Goal: Check status

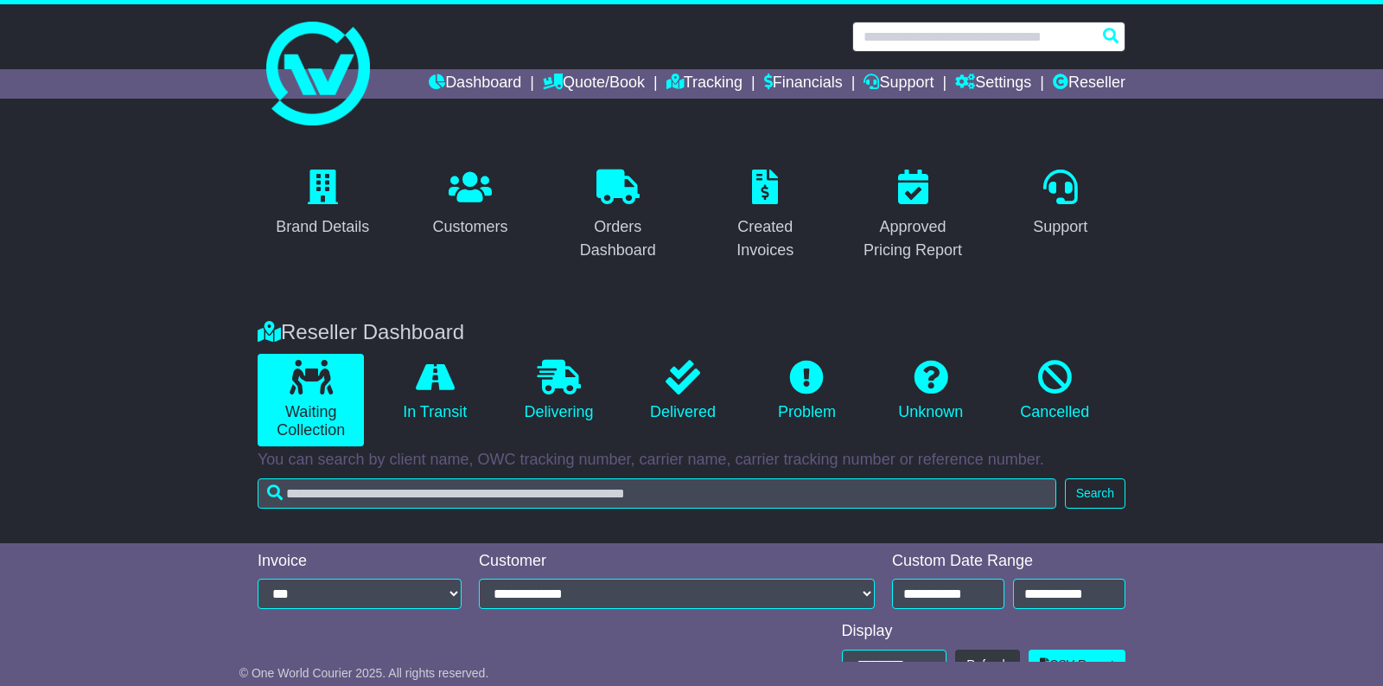
click at [884, 37] on input "text" at bounding box center [989, 37] width 273 height 30
paste input "**********"
type input "**********"
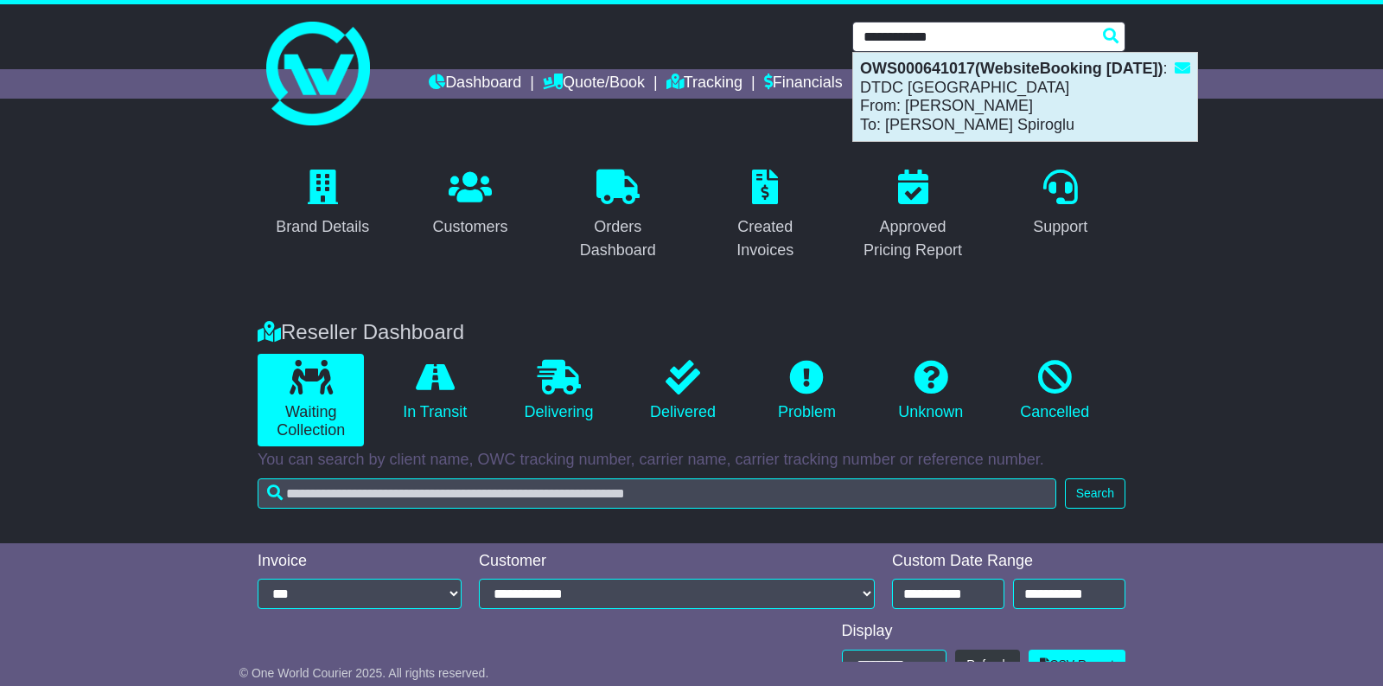
click at [912, 79] on div "OWS000641017(WebsiteBooking 2-9-2025) : DTDC Australia From: ANTHONY ANTHONY To…" at bounding box center [1025, 97] width 344 height 88
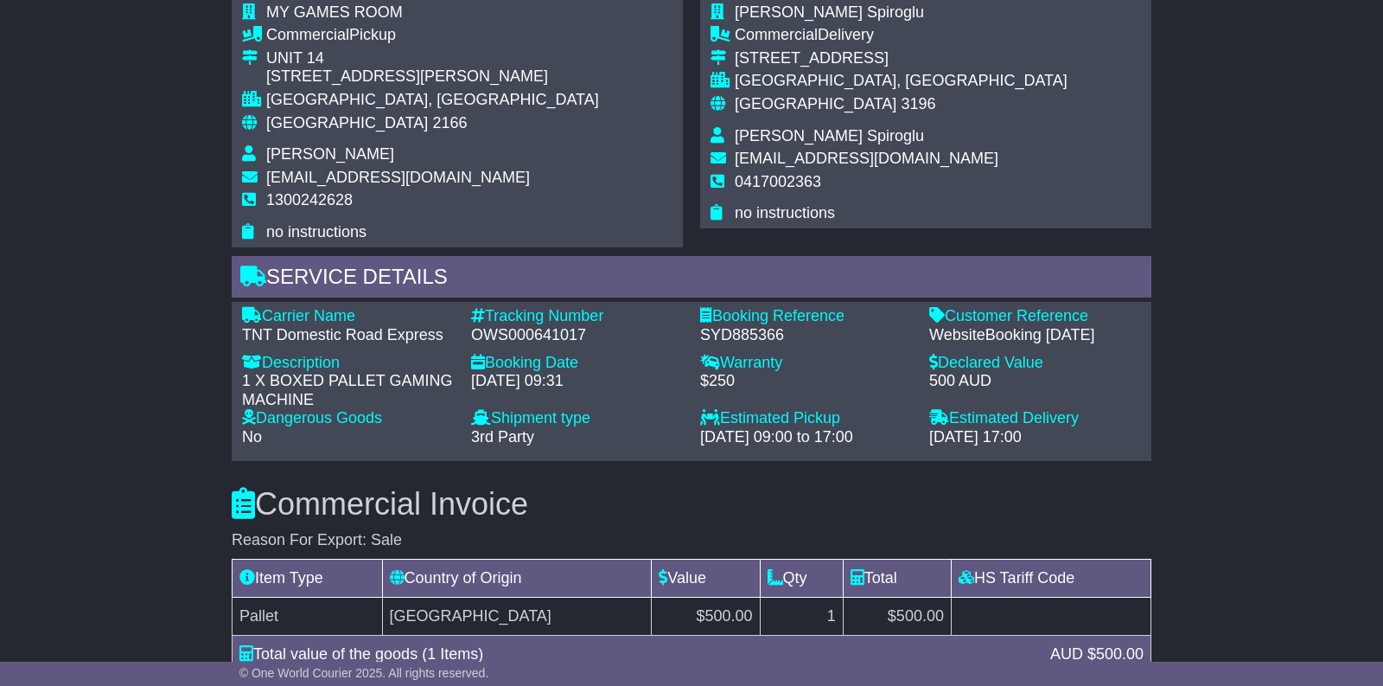
scroll to position [1077, 0]
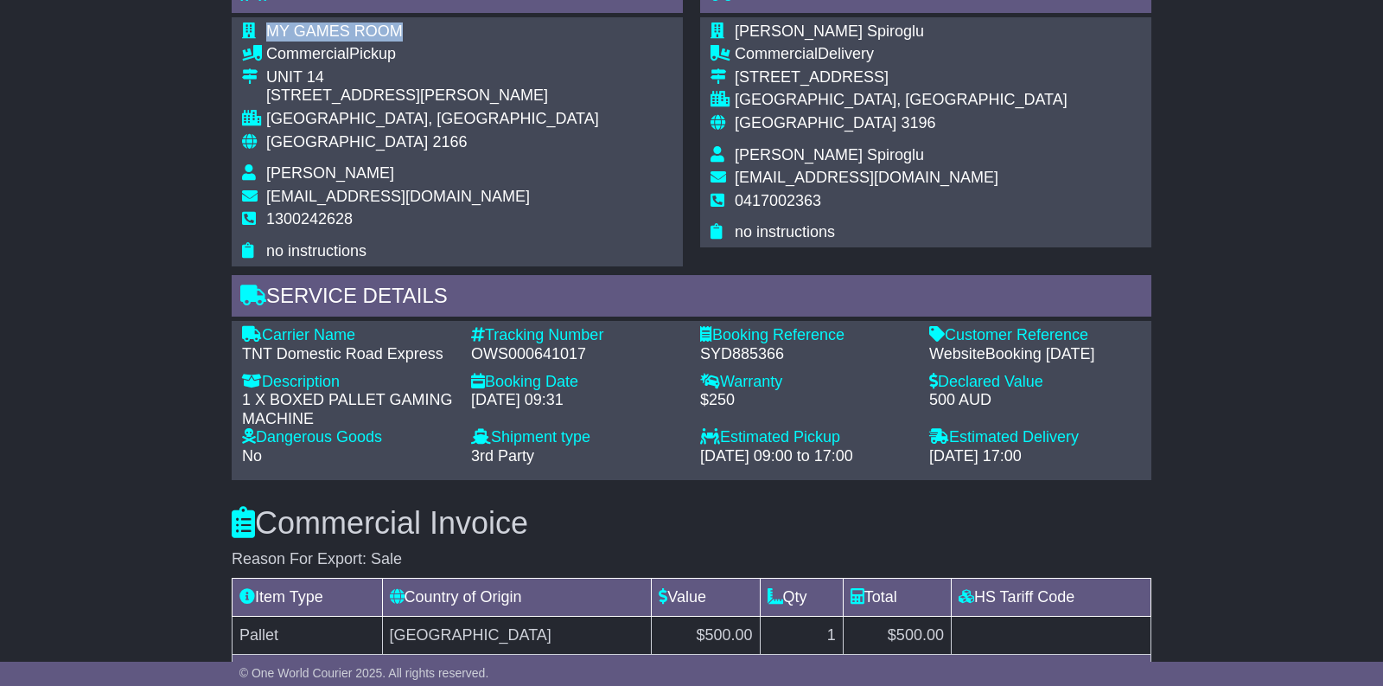
drag, startPoint x: 269, startPoint y: 78, endPoint x: 393, endPoint y: 70, distance: 124.7
click at [394, 46] on td "MY GAMES ROOM" at bounding box center [432, 33] width 333 height 23
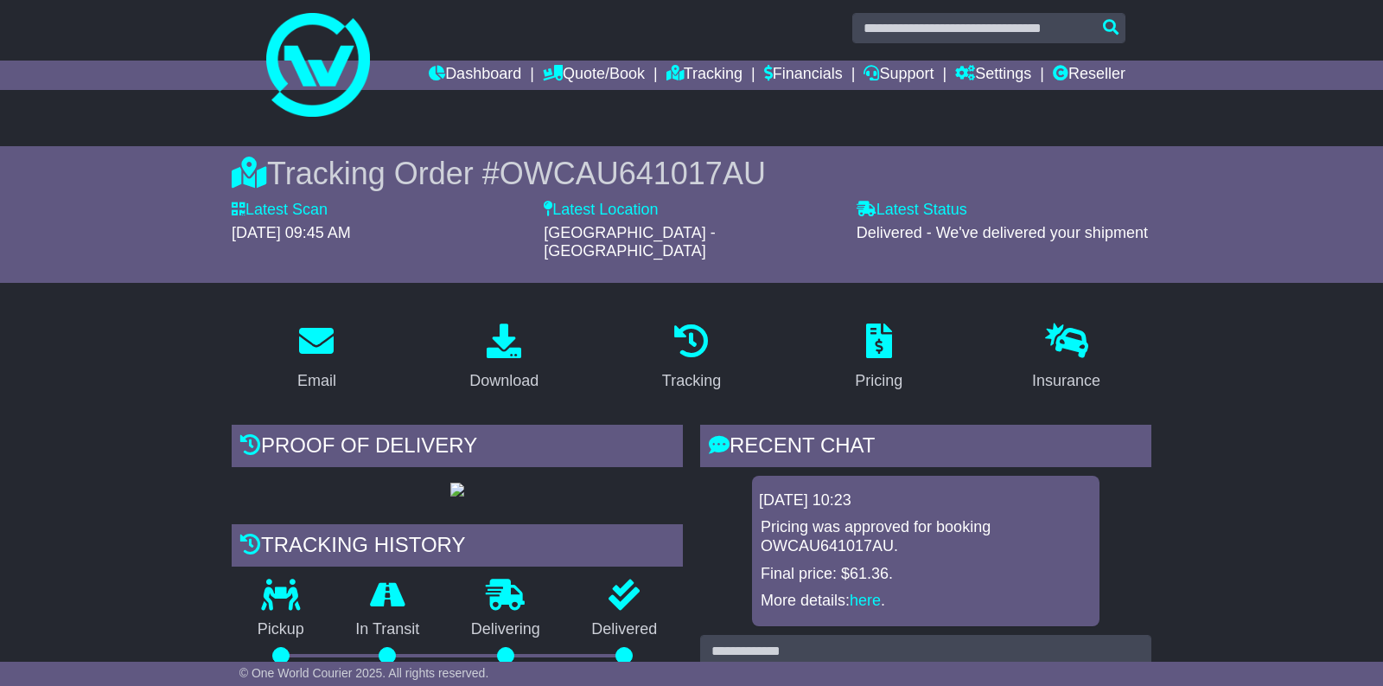
scroll to position [0, 0]
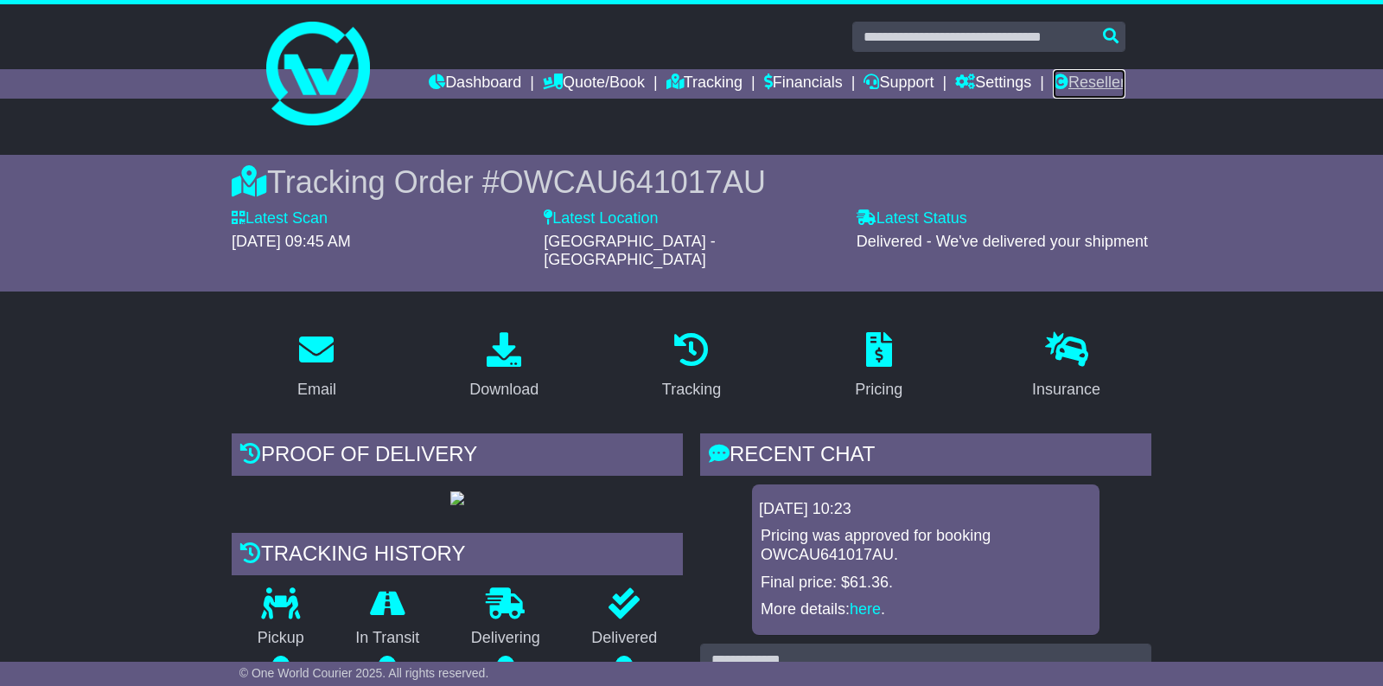
click at [1101, 86] on link "Reseller" at bounding box center [1089, 83] width 73 height 29
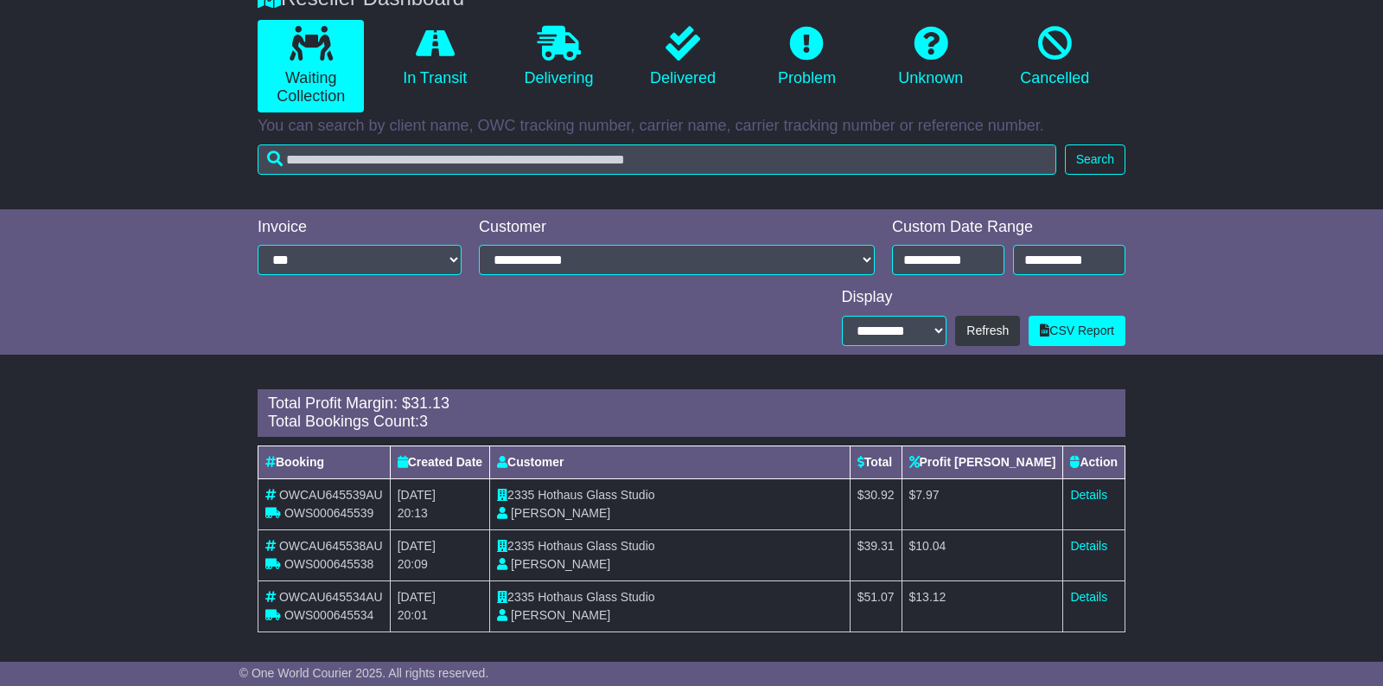
scroll to position [337, 0]
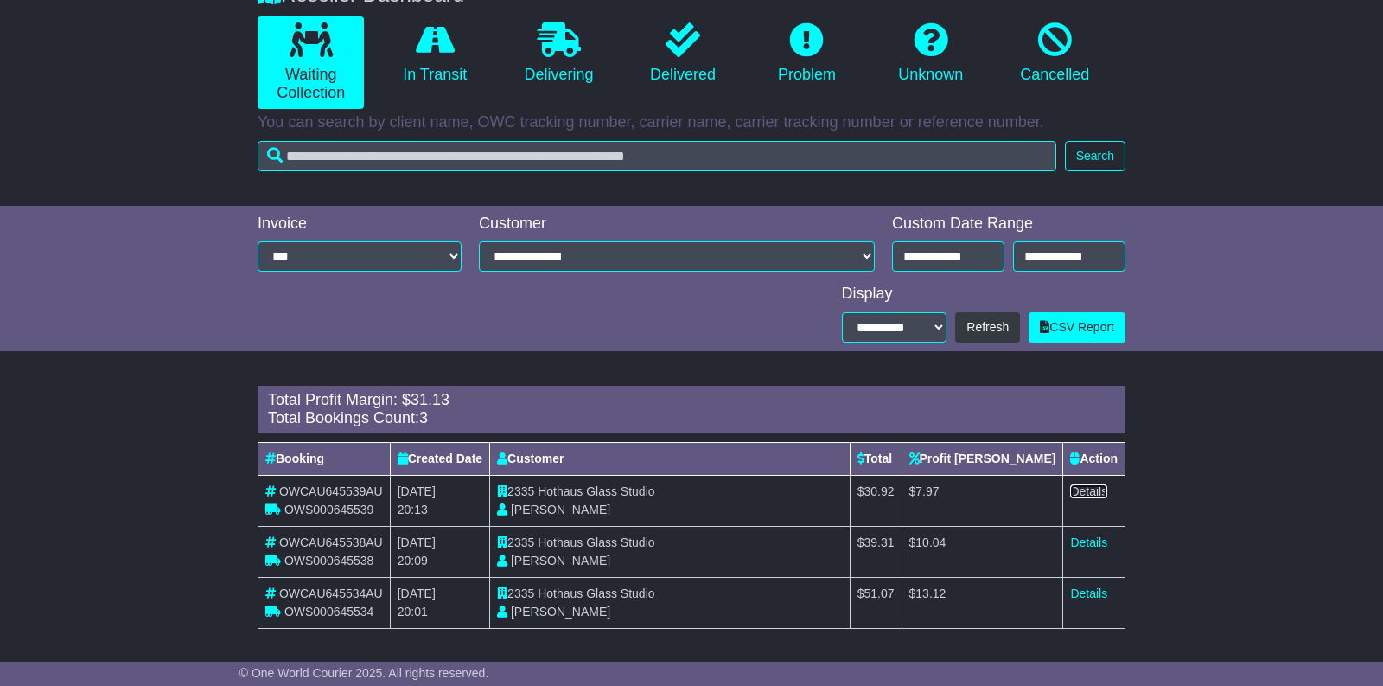
click at [1084, 490] on link "Details" at bounding box center [1088, 491] width 37 height 14
click at [442, 70] on link "In Transit" at bounding box center [434, 53] width 106 height 74
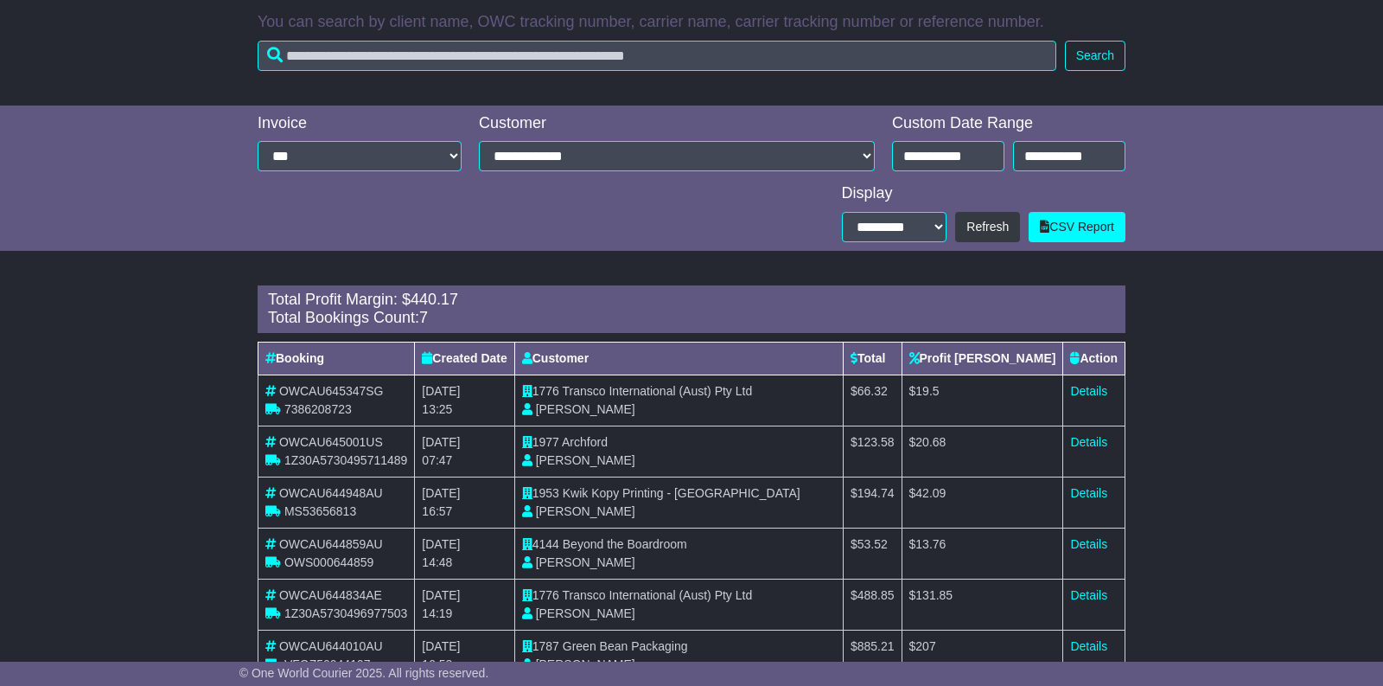
scroll to position [540, 0]
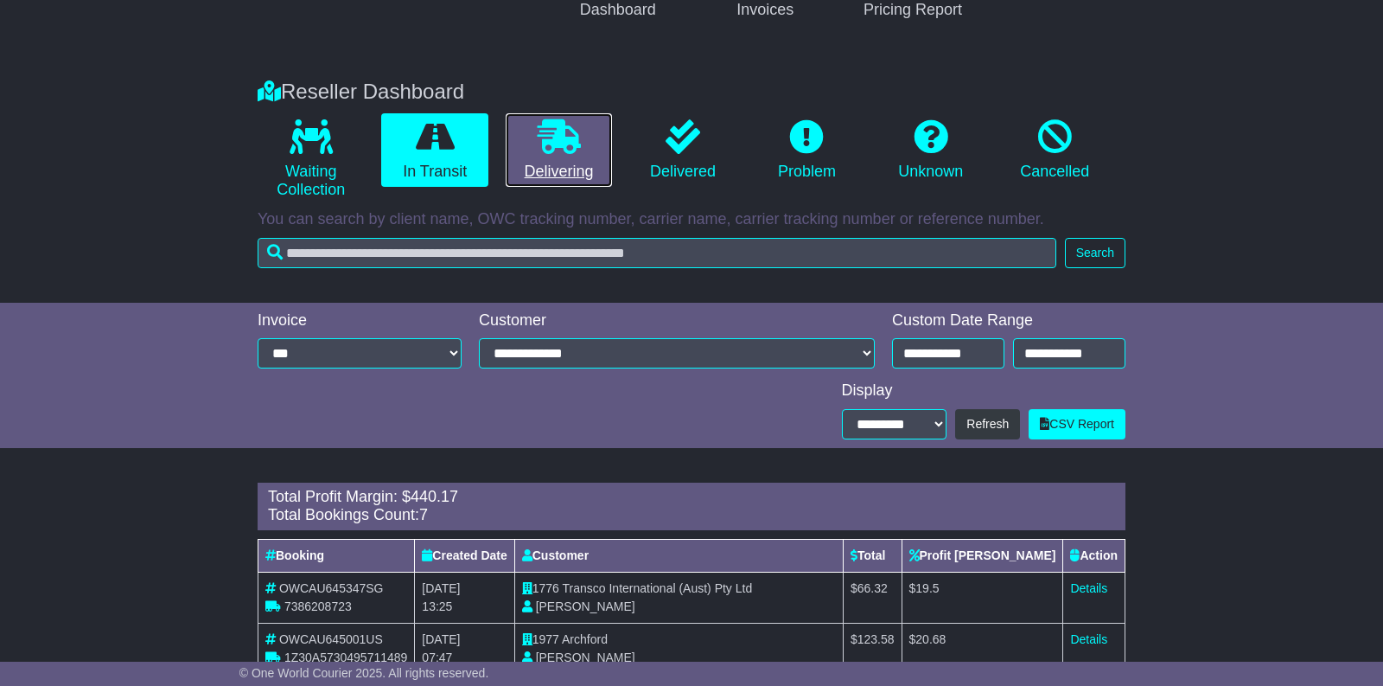
click at [551, 176] on link "Delivering" at bounding box center [559, 150] width 106 height 74
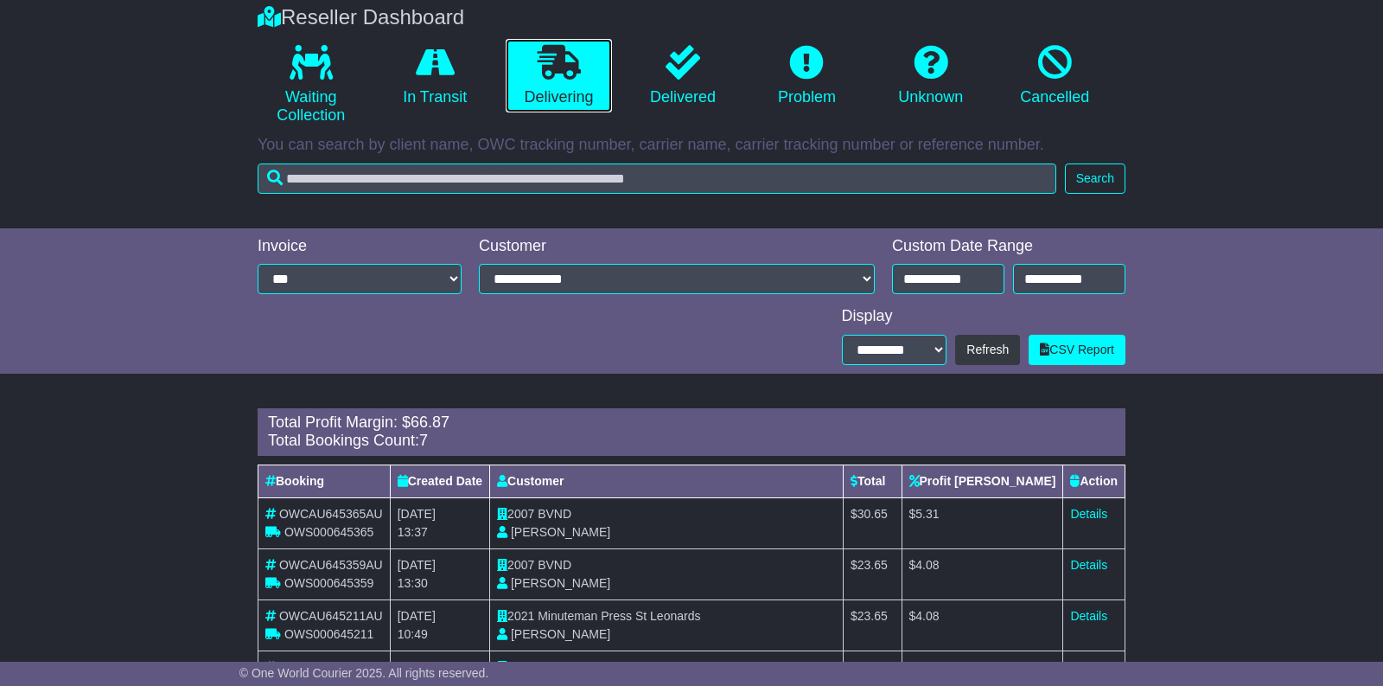
scroll to position [316, 0]
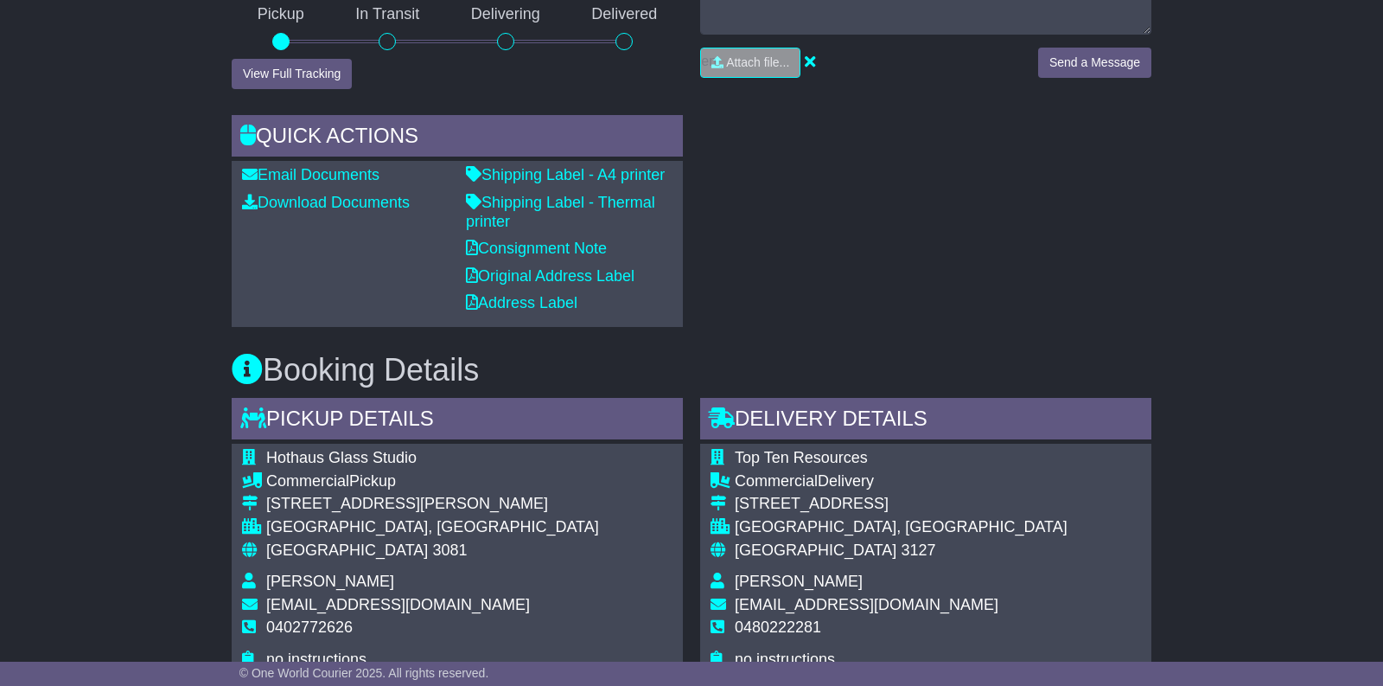
scroll to position [539, 0]
click at [322, 605] on span "[EMAIL_ADDRESS][DOMAIN_NAME]" at bounding box center [398, 603] width 264 height 17
copy tbody "[EMAIL_ADDRESS][DOMAIN_NAME]"
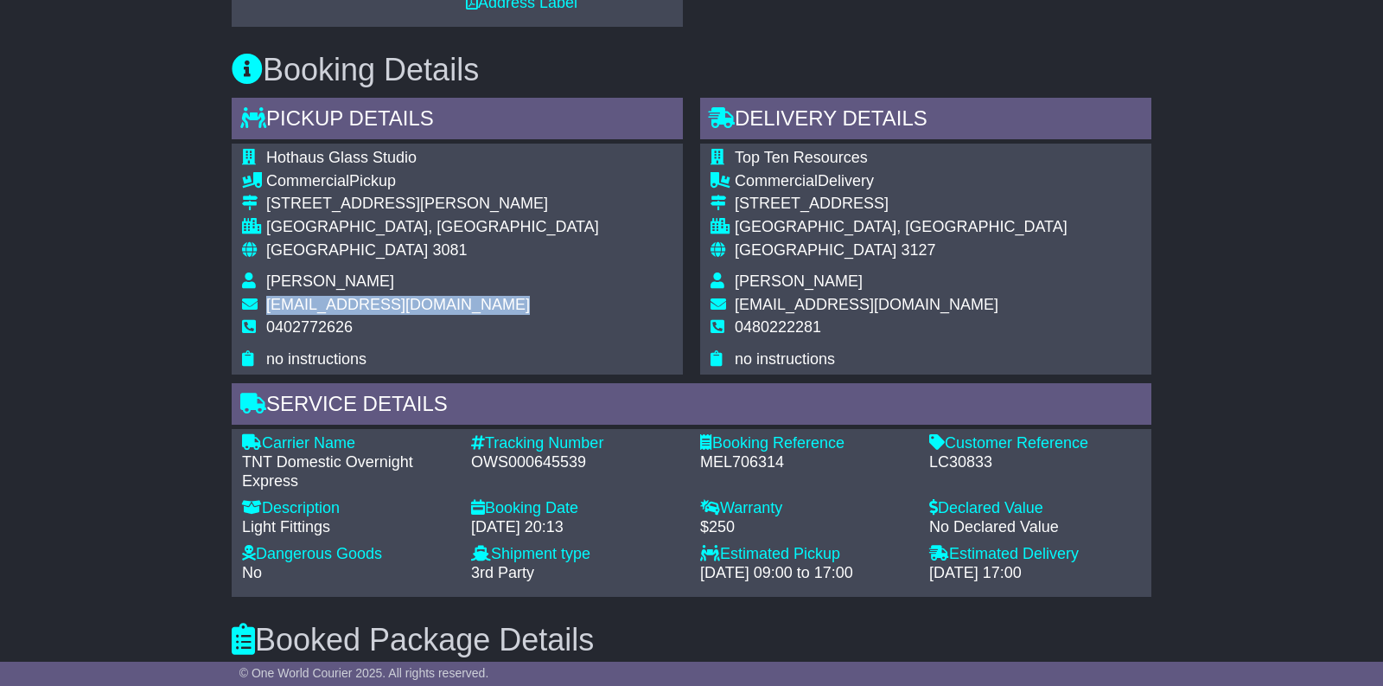
scroll to position [824, 0]
